Goal: Task Accomplishment & Management: Complete application form

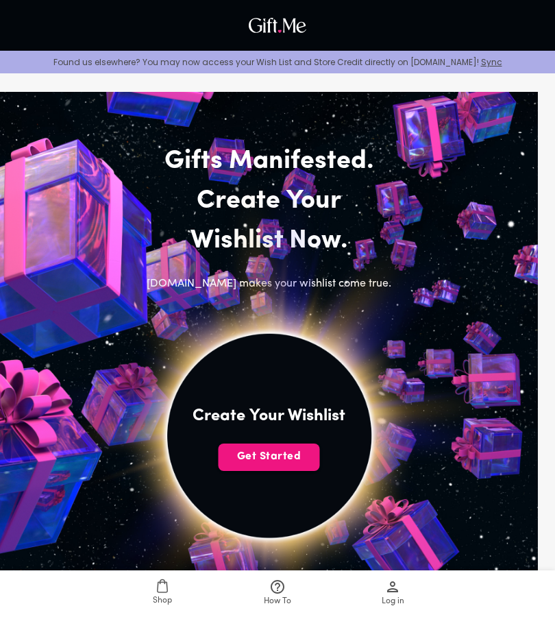
click at [278, 454] on span "Get Started" at bounding box center [269, 456] width 101 height 15
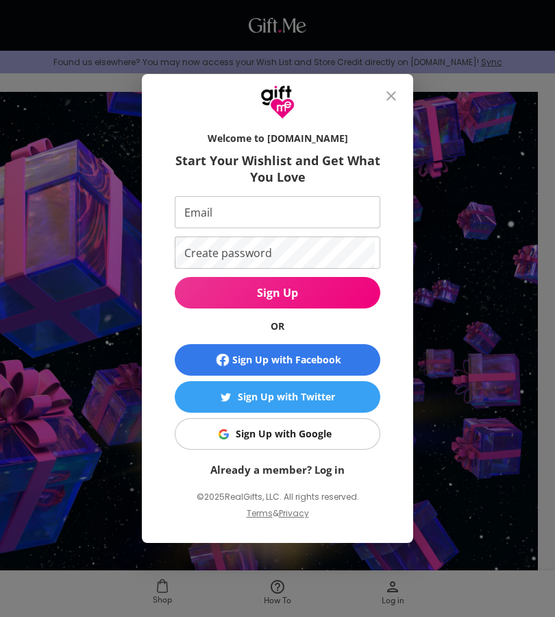
click at [344, 440] on span "Sign Up with Google" at bounding box center [275, 433] width 188 height 15
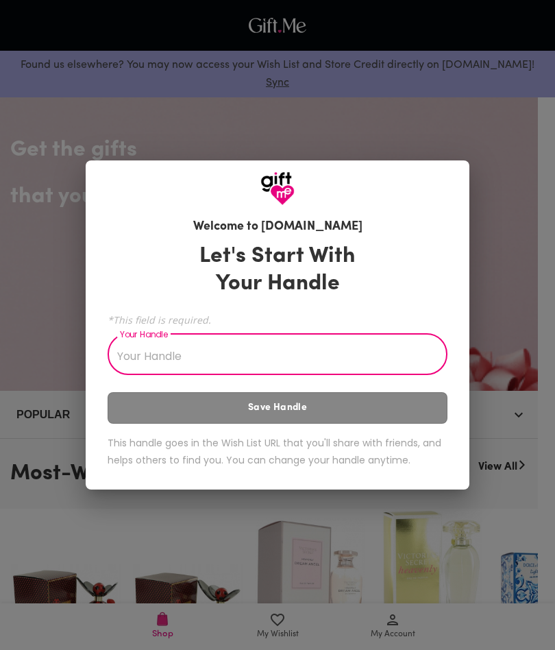
click at [308, 358] on input "Your Handle" at bounding box center [270, 356] width 325 height 38
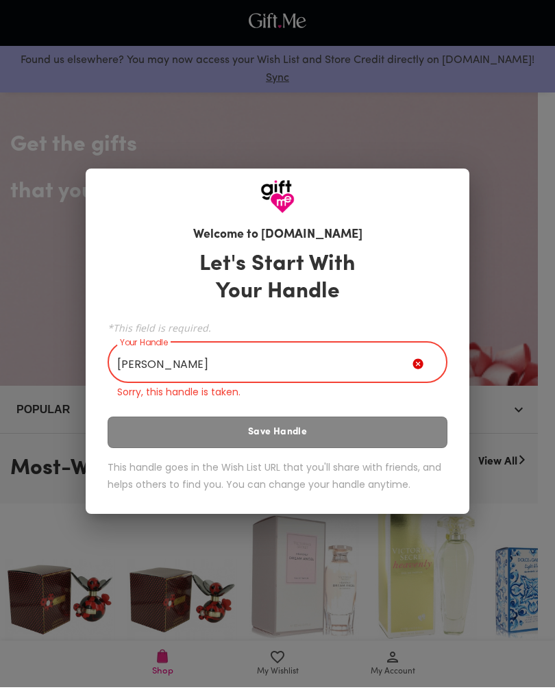
click at [199, 437] on div "Let's Start With Your Handle *This field is required. Your Handle [PERSON_NAME]…" at bounding box center [278, 378] width 340 height 258
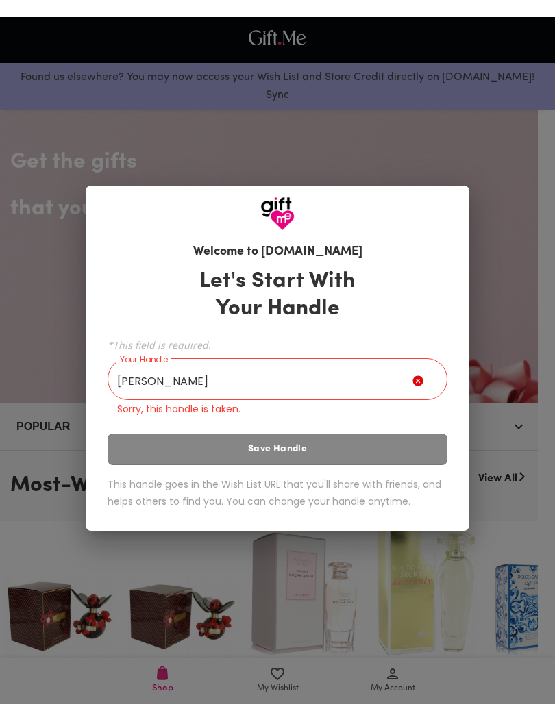
scroll to position [5, 0]
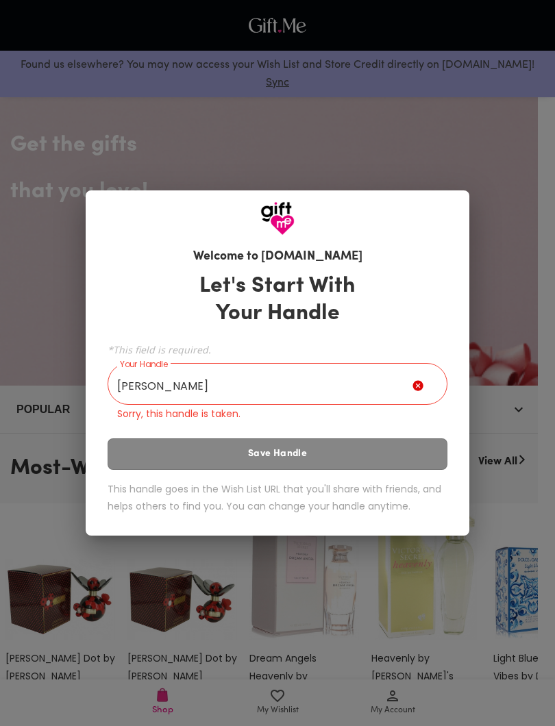
click at [227, 450] on div "Let's Start With Your Handle *This field is required. Your Handle [PERSON_NAME]…" at bounding box center [278, 396] width 340 height 258
click at [249, 457] on div "Let's Start With Your Handle *This field is required. Your Handle [PERSON_NAME]…" at bounding box center [278, 396] width 340 height 258
click at [252, 390] on input "[PERSON_NAME]" at bounding box center [260, 386] width 305 height 38
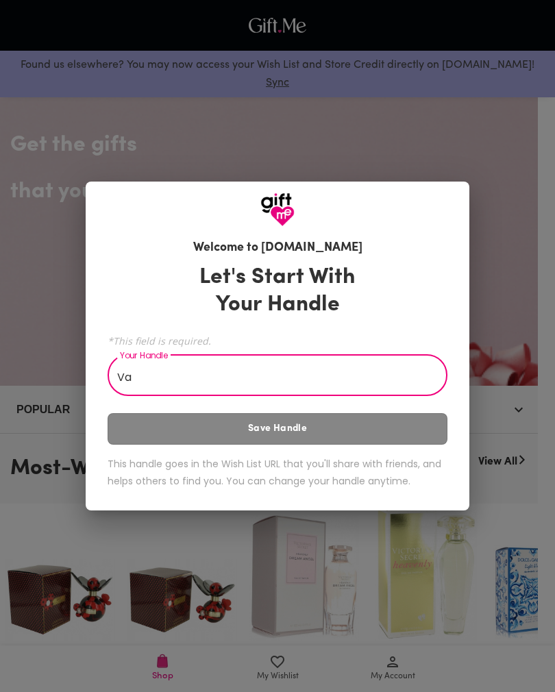
type input "V"
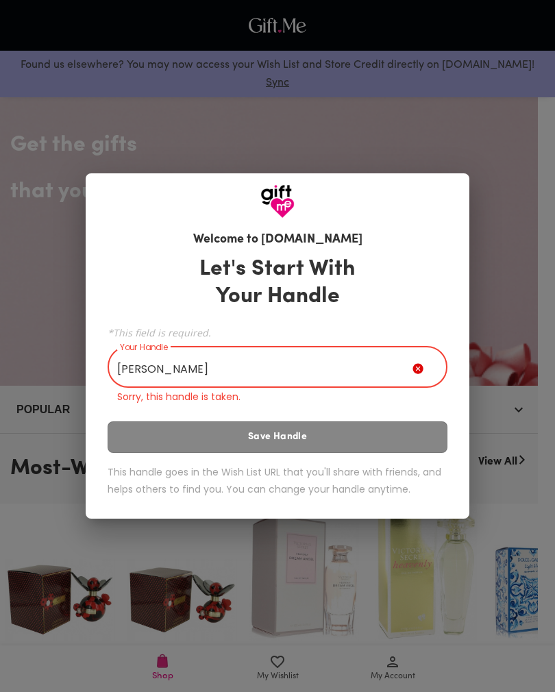
click at [309, 448] on div "Let's Start With Your Handle *This field is required. Your Handle david Your Ha…" at bounding box center [278, 378] width 340 height 258
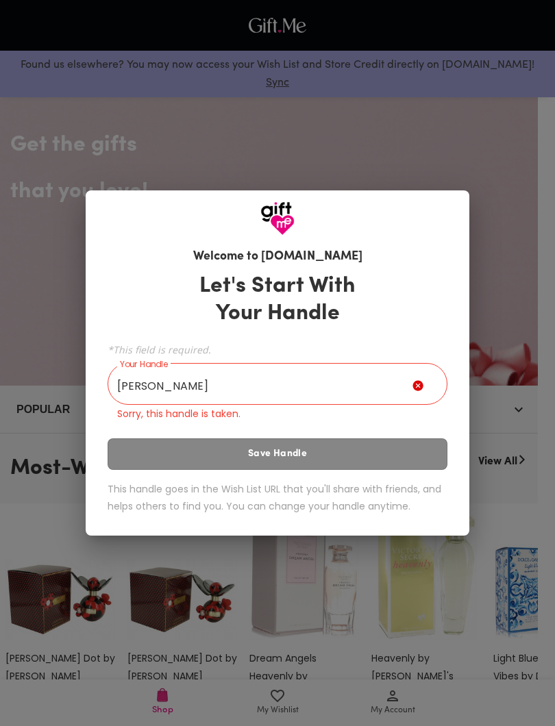
click at [317, 452] on div "Let's Start With Your Handle *This field is required. Your Handle david Your Ha…" at bounding box center [278, 396] width 340 height 258
click at [328, 451] on div "Let's Start With Your Handle *This field is required. Your Handle david Your Ha…" at bounding box center [278, 396] width 340 height 258
click at [330, 454] on div "Let's Start With Your Handle *This field is required. Your Handle david Your Ha…" at bounding box center [278, 396] width 340 height 258
click at [338, 382] on input "david" at bounding box center [260, 386] width 305 height 38
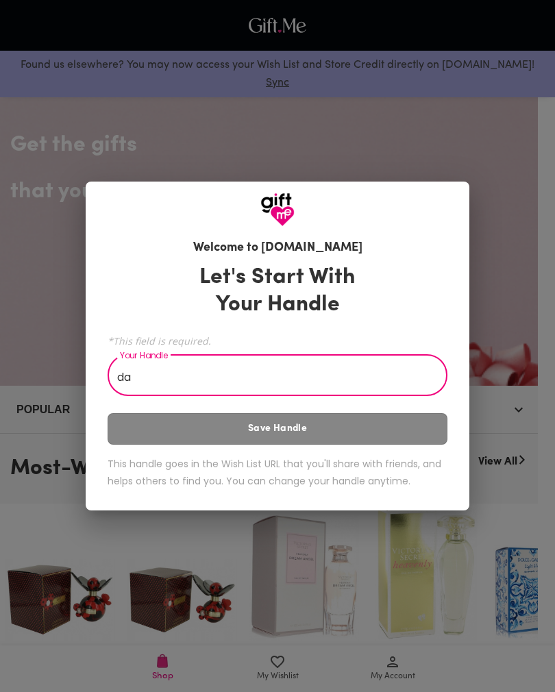
type input "d"
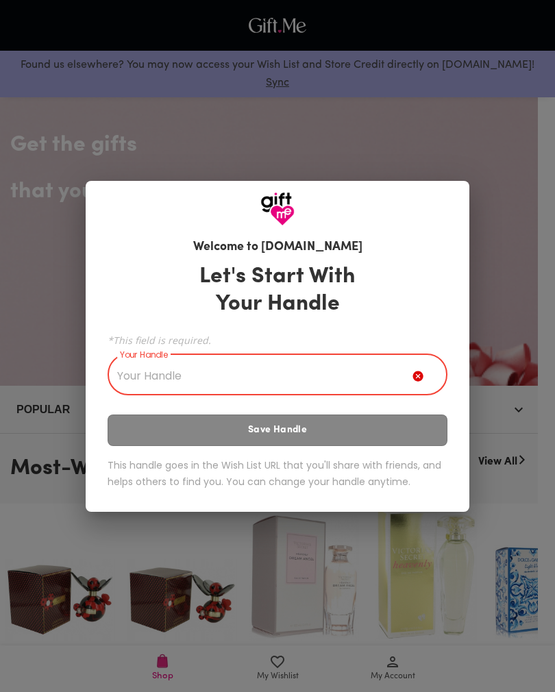
click at [455, 171] on div "Welcome to Gift.me Let's Start With Your Handle *This field is required. Your H…" at bounding box center [277, 346] width 555 height 692
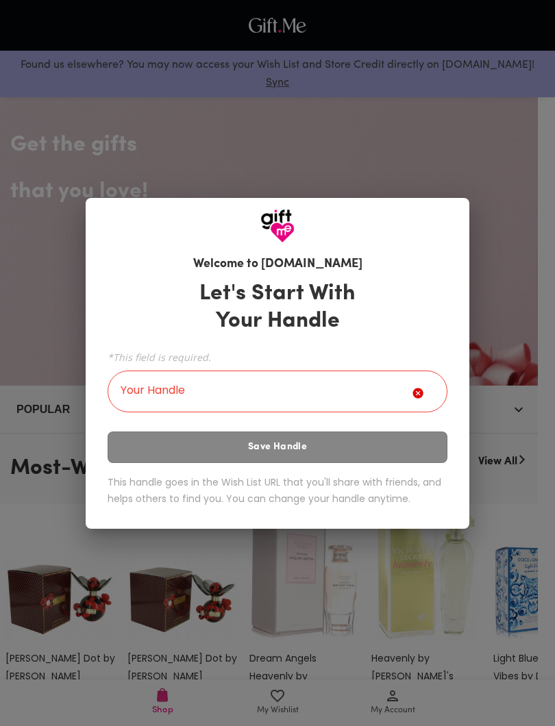
click at [418, 157] on div "Welcome to Gift.me Let's Start With Your Handle *This field is required. Your H…" at bounding box center [277, 363] width 555 height 726
click at [343, 441] on div "Let's Start With Your Handle *This field is required. Your Handle Your Handle S…" at bounding box center [278, 396] width 340 height 244
click at [143, 86] on div "Welcome to Gift.me Let's Start With Your Handle *This field is required. Your H…" at bounding box center [277, 363] width 555 height 726
click at [257, 369] on div "*This field is required. Your Handle Your Handle" at bounding box center [278, 380] width 340 height 67
click at [258, 378] on input "Your Handle" at bounding box center [260, 393] width 305 height 38
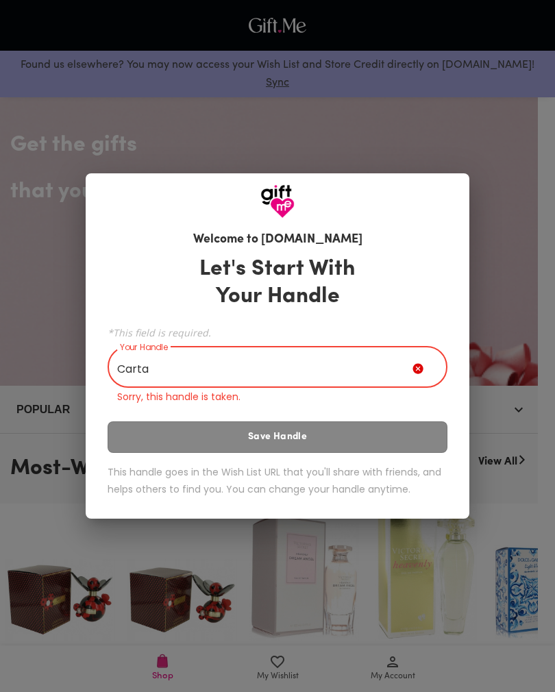
click at [301, 436] on div "Let's Start With Your Handle *This field is required. Your Handle Carta Your Ha…" at bounding box center [278, 378] width 340 height 258
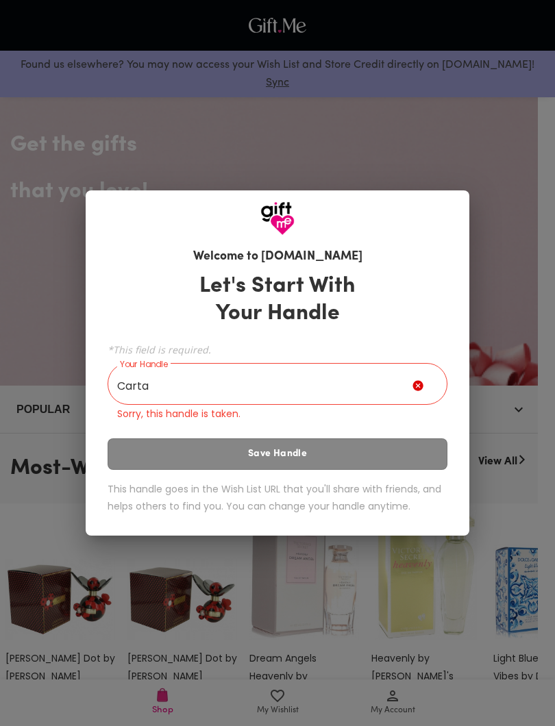
click at [313, 387] on input "Carta" at bounding box center [260, 386] width 305 height 38
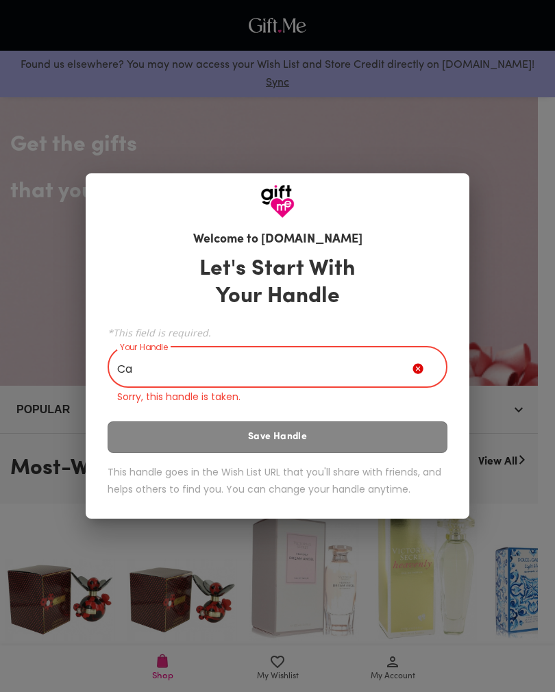
type input "C"
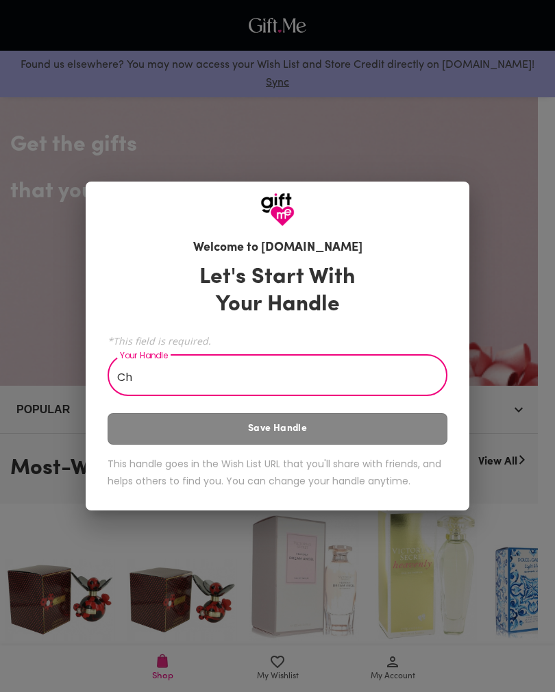
type input "C"
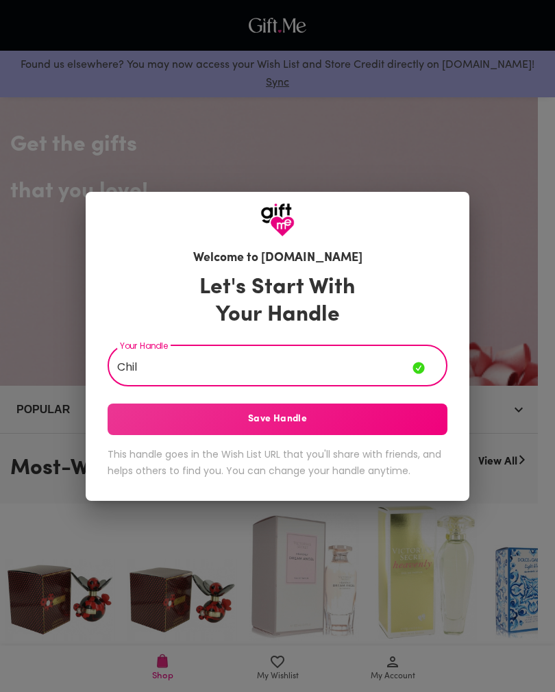
type input "Chil"
click at [380, 411] on button "Save Handle" at bounding box center [278, 420] width 340 height 32
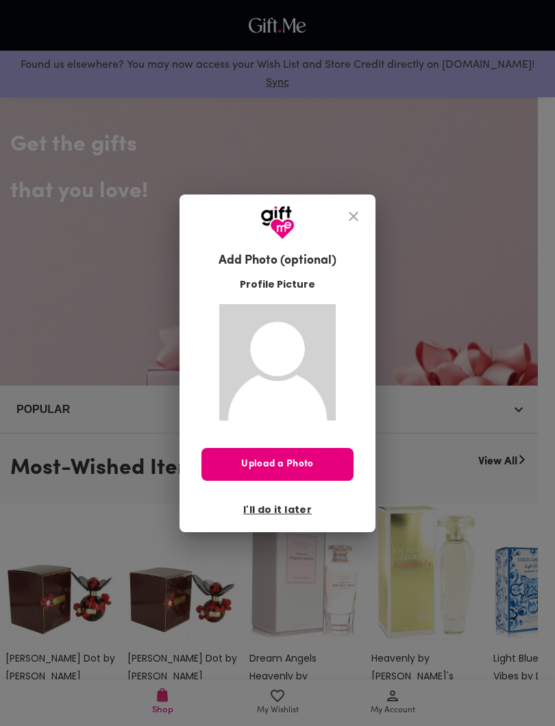
click at [284, 511] on span "I'll do it later" at bounding box center [277, 509] width 69 height 15
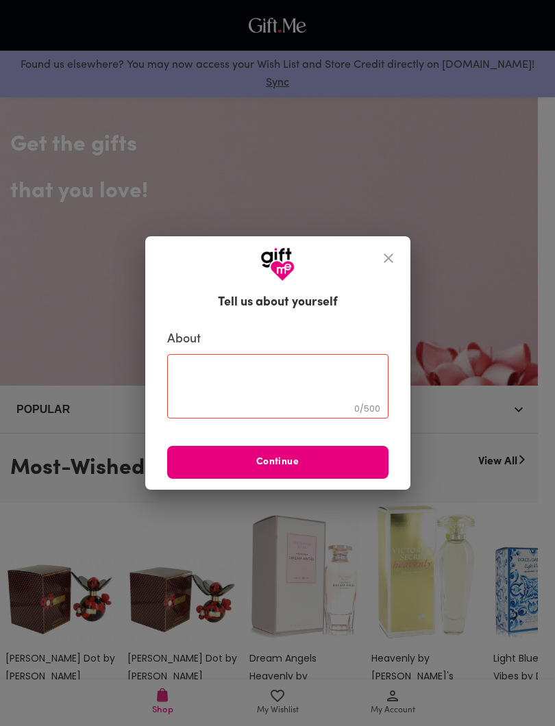
click at [334, 471] on button "Continue" at bounding box center [277, 462] width 221 height 33
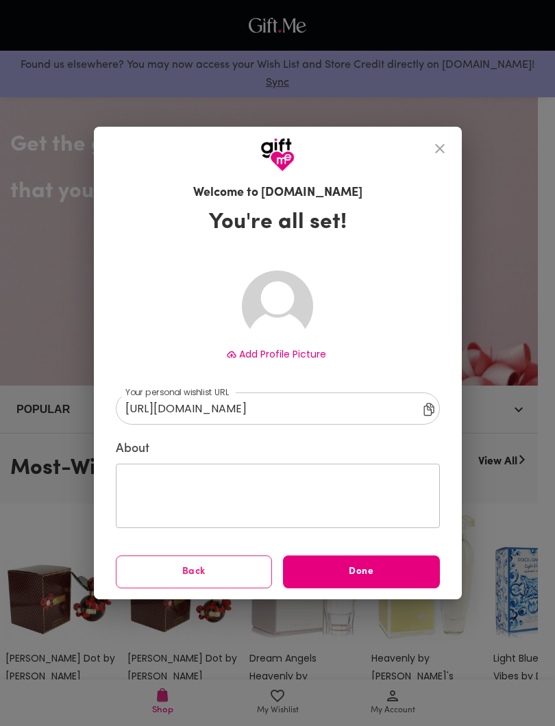
click at [366, 570] on span "Done" at bounding box center [361, 572] width 157 height 15
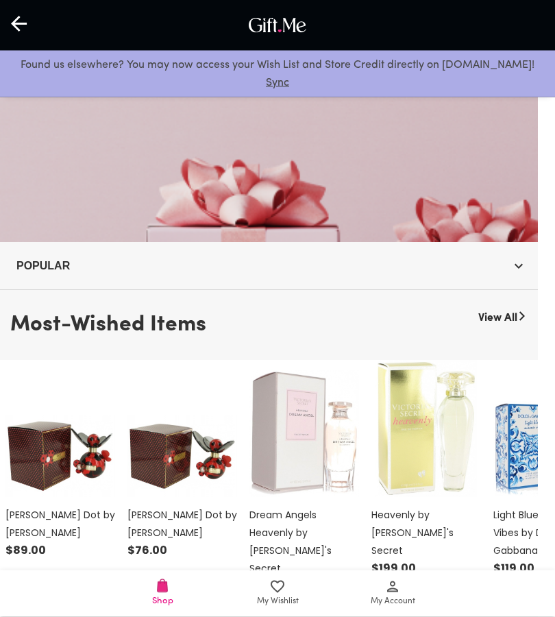
scroll to position [132, 0]
